Goal: Information Seeking & Learning: Learn about a topic

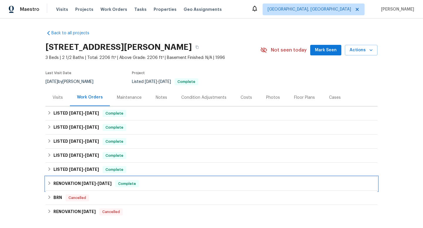
click at [47, 185] on icon at bounding box center [49, 183] width 4 height 4
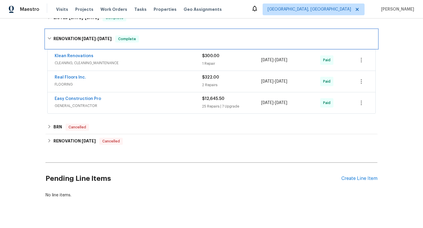
scroll to position [151, 0]
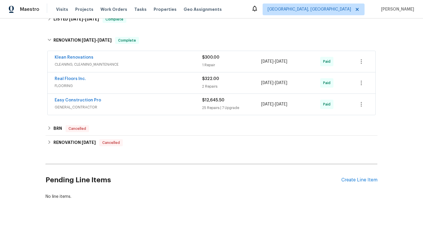
click at [111, 81] on div "Real Floors Inc." at bounding box center [128, 79] width 147 height 7
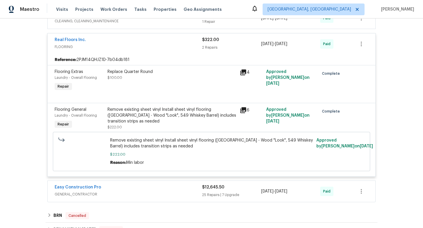
scroll to position [207, 0]
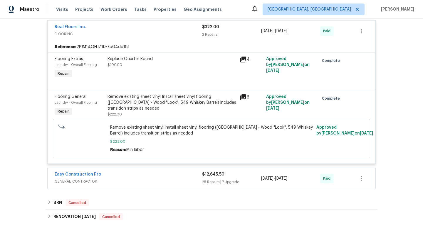
click at [151, 175] on div "Easy Construction Pro" at bounding box center [128, 175] width 147 height 7
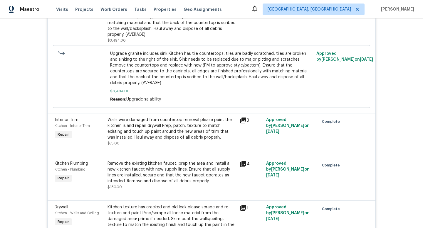
scroll to position [1357, 0]
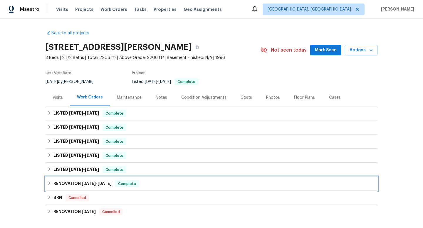
click at [45, 183] on div "RENOVATION [DATE] - [DATE] Complete" at bounding box center [211, 184] width 332 height 14
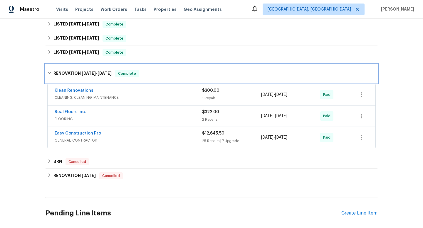
scroll to position [166, 0]
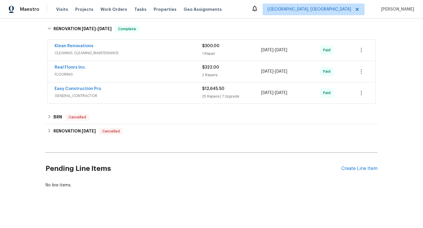
click at [137, 93] on span "GENERAL_CONTRACTOR" at bounding box center [128, 96] width 147 height 6
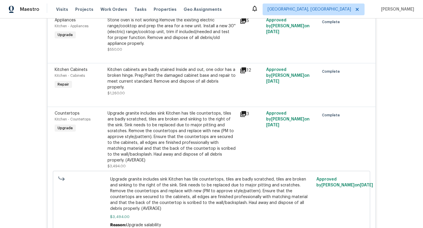
scroll to position [1100, 0]
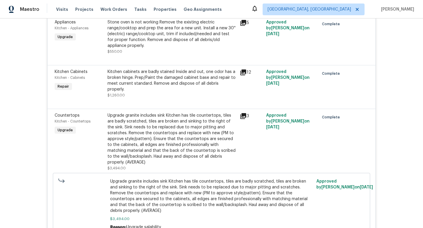
click at [240, 113] on icon at bounding box center [243, 116] width 6 height 6
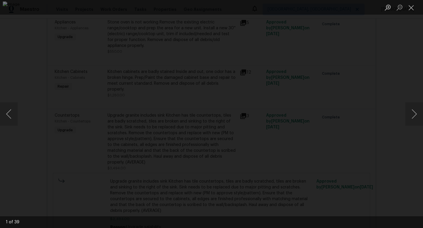
click at [404, 118] on div "Lightbox" at bounding box center [211, 114] width 423 height 228
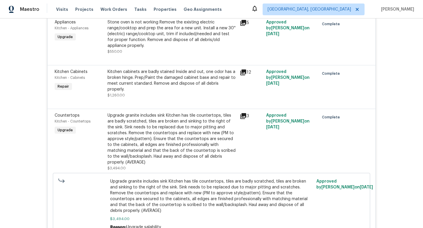
click at [409, 118] on div "Back to all projects [STREET_ADDRESS][PERSON_NAME] 3 Beds | 2 1/2 Baths | Total…" at bounding box center [211, 123] width 423 height 210
click at [242, 70] on icon at bounding box center [243, 73] width 6 height 6
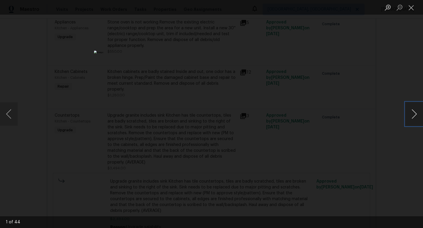
click at [419, 113] on button "Next image" at bounding box center [414, 113] width 18 height 23
click at [388, 75] on div "Lightbox" at bounding box center [211, 114] width 423 height 228
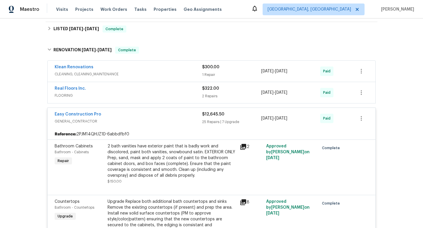
scroll to position [140, 0]
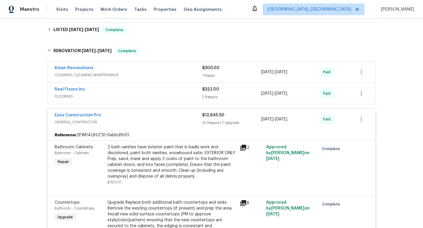
click at [85, 98] on span "FLOORING" at bounding box center [128, 97] width 147 height 6
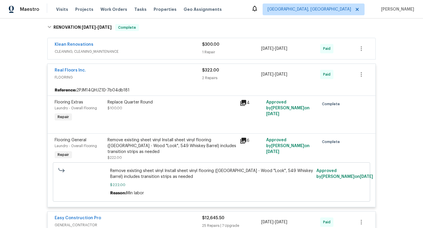
scroll to position [164, 0]
click at [132, 55] on div "Klean Renovations CLEANING, CLEANING_MAINTENANCE" at bounding box center [128, 48] width 147 height 14
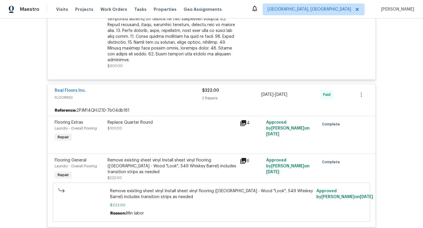
scroll to position [286, 0]
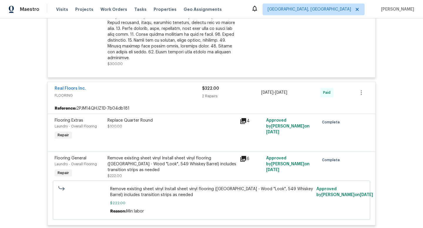
click at [245, 156] on div "6" at bounding box center [251, 159] width 23 height 7
click at [241, 156] on icon at bounding box center [243, 159] width 6 height 6
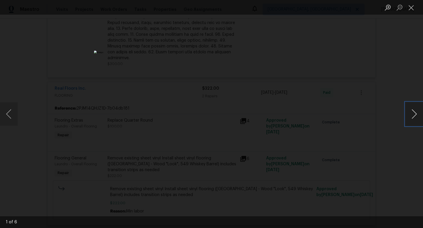
click at [411, 113] on button "Next image" at bounding box center [414, 113] width 18 height 23
click at [409, 15] on div "Lightbox" at bounding box center [211, 114] width 423 height 228
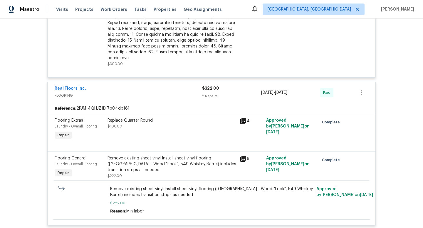
click at [409, 14] on li "Lightbox" at bounding box center [411, 7] width 12 height 15
